Goal: Task Accomplishment & Management: Complete application form

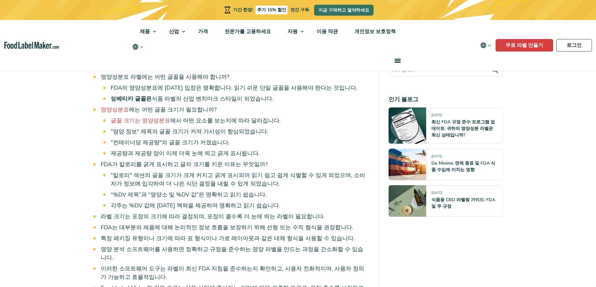
scroll to position [406, 0]
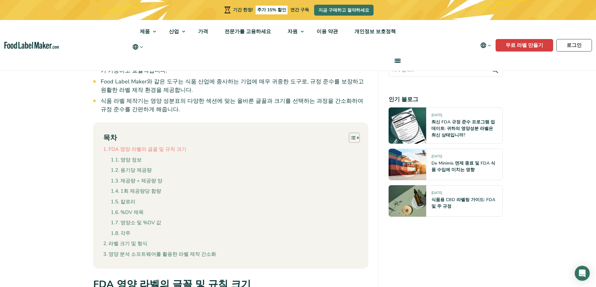
click at [163, 146] on font "FDA 영양 라벨의 글꼴 및 규칙 크기" at bounding box center [147, 149] width 78 height 7
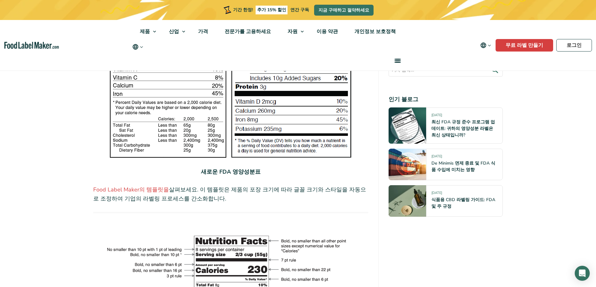
scroll to position [1103, 0]
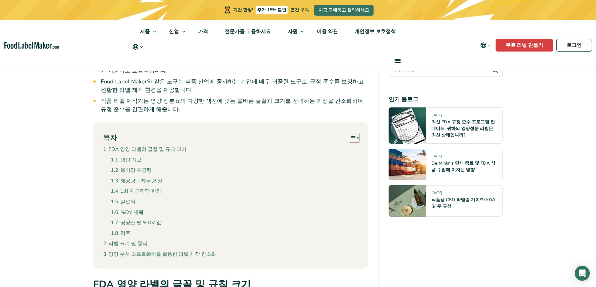
scroll to position [1697, 0]
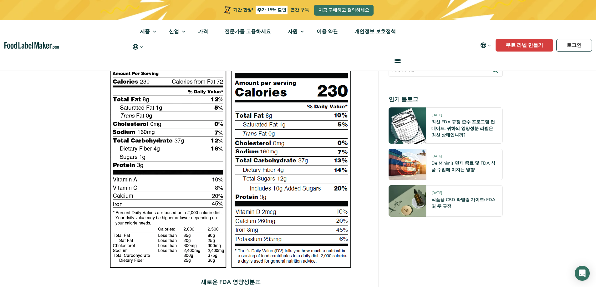
scroll to position [947, 0]
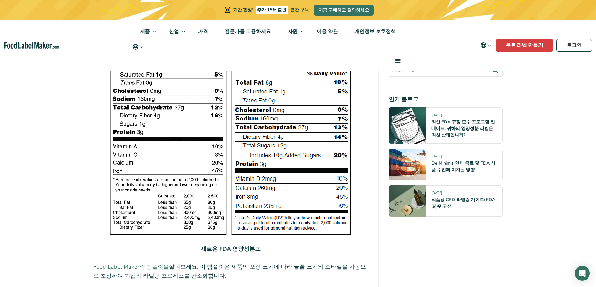
click at [128, 263] on font "Food Label Maker의 템플릿을" at bounding box center [131, 267] width 76 height 8
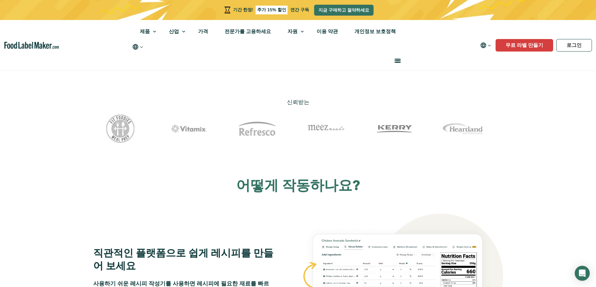
scroll to position [281, 0]
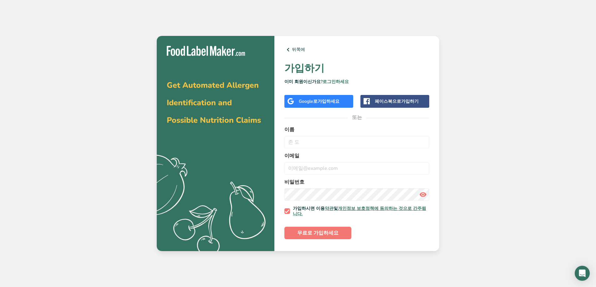
click at [319, 149] on form "이름 이메일 비밀번호 가입하시면 이용 약관 및 개인정보 보호정책에 동의하는 것으로 간주됩니다. 무료로 가입하세요" at bounding box center [356, 182] width 145 height 113
click at [320, 145] on input "text" at bounding box center [356, 142] width 145 height 13
type input "q"
type input "박"
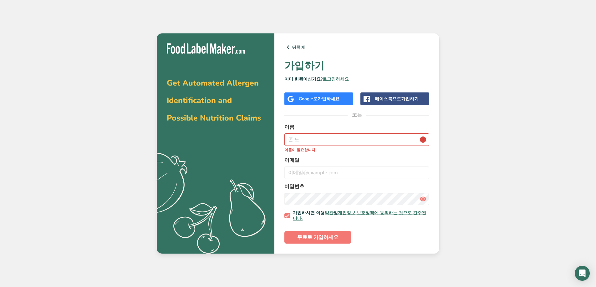
click at [319, 96] on font "가입하세요" at bounding box center [328, 99] width 22 height 6
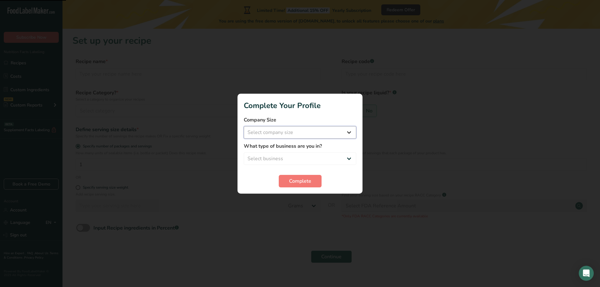
click at [289, 135] on select "Select company size Fewer than 10 Employees 10 to 50 Employees 51 to 500 Employ…" at bounding box center [300, 132] width 113 height 13
select select "1"
click at [244, 126] on select "Select company size Fewer than 10 Employees 10 to 50 Employees 51 to 500 Employ…" at bounding box center [300, 132] width 113 height 13
click at [292, 156] on select "Select business Packaged Food Manufacturer Restaurant & Cafe Bakery Meal Plans …" at bounding box center [300, 159] width 113 height 13
select select "1"
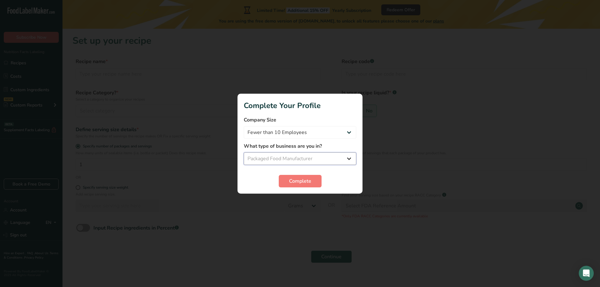
click at [244, 153] on select "Select business Packaged Food Manufacturer Restaurant & Cafe Bakery Meal Plans …" at bounding box center [300, 159] width 113 height 13
click at [296, 180] on span "Complete" at bounding box center [300, 182] width 22 height 8
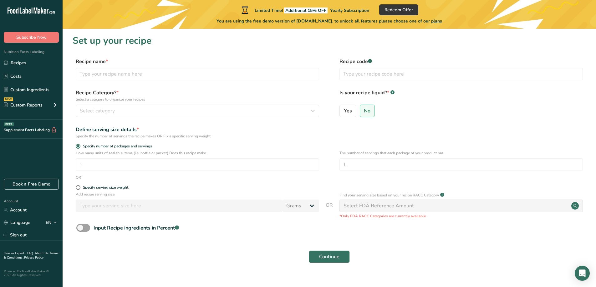
click at [273, 182] on form "Recipe name * Recipe code .a-a{fill:#347362;}.b-a{fill:#fff;} Recipe Category? …" at bounding box center [329, 162] width 513 height 209
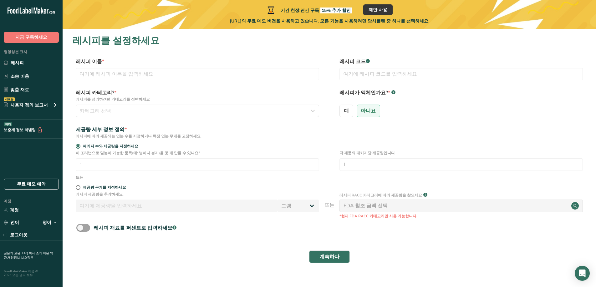
click at [353, 112] on div "예 아니요" at bounding box center [460, 113] width 243 height 16
click at [351, 113] on label "예" at bounding box center [346, 111] width 14 height 13
click at [344, 113] on input "예" at bounding box center [342, 111] width 4 height 4
radio input "true"
radio input "false"
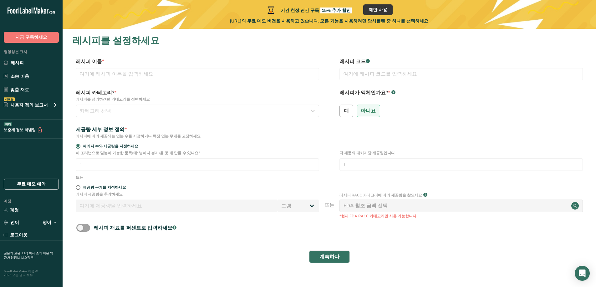
select select "22"
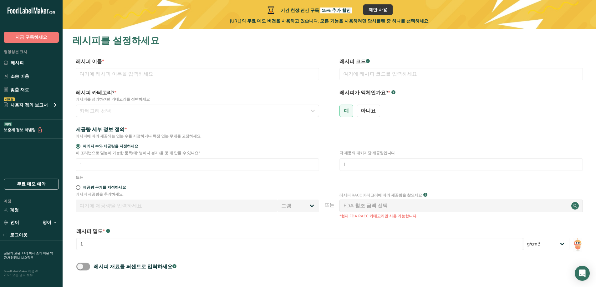
click at [317, 131] on div "제공량 세부 정보 정의 *" at bounding box center [197, 130] width 243 height 8
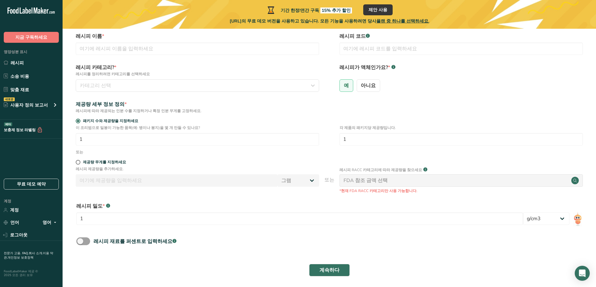
scroll to position [48, 0]
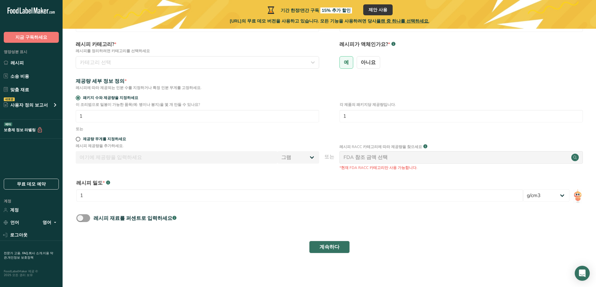
click at [204, 245] on div "계속하다" at bounding box center [329, 247] width 513 height 20
